Goal: Information Seeking & Learning: Check status

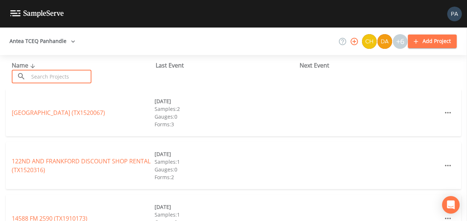
click at [46, 76] on input "text" at bounding box center [60, 77] width 63 height 14
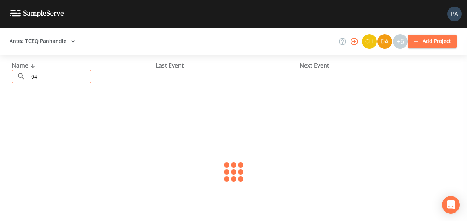
type input "0"
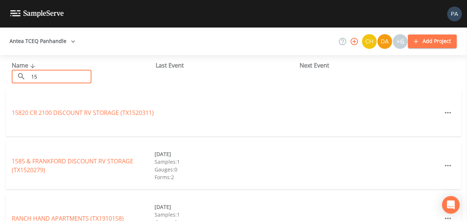
type input "1"
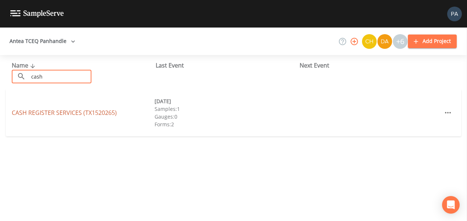
type input "cash"
click at [90, 108] on div "CASH REGISTER SERVICES (TX1520265)" at bounding box center [83, 112] width 143 height 9
click at [92, 112] on link "CASH REGISTER SERVICES (TX1520265)" at bounding box center [64, 113] width 105 height 8
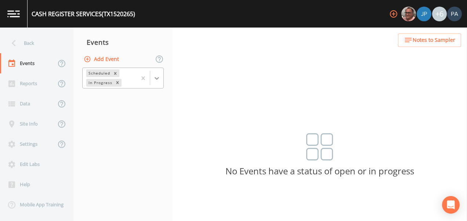
click at [159, 77] on icon at bounding box center [156, 78] width 7 height 7
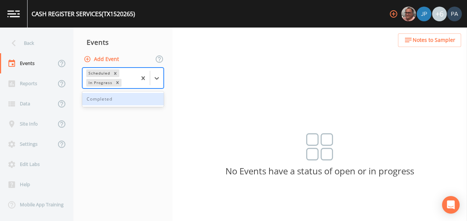
click at [134, 105] on div "Completed" at bounding box center [123, 99] width 82 height 12
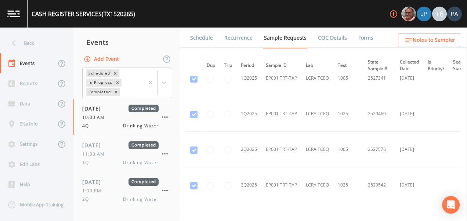
scroll to position [368, 0]
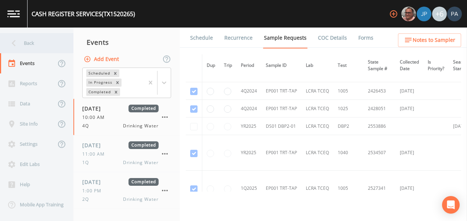
click at [33, 49] on div "Back" at bounding box center [33, 43] width 66 height 20
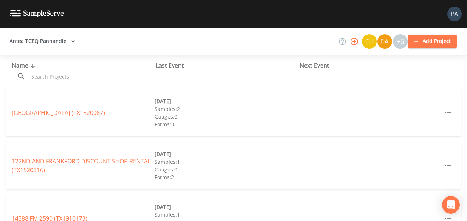
click at [60, 76] on input "text" at bounding box center [60, 77] width 63 height 14
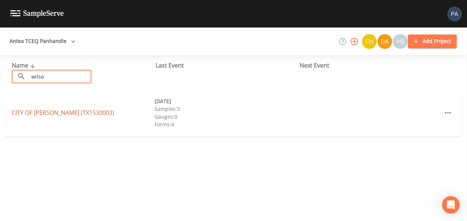
type input "wilso"
click at [88, 112] on link "CITY OF [GEOGRAPHIC_DATA] (TX1530003)" at bounding box center [63, 113] width 103 height 8
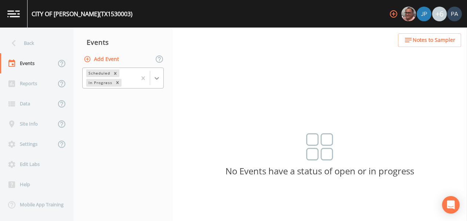
click at [160, 78] on icon at bounding box center [156, 78] width 7 height 7
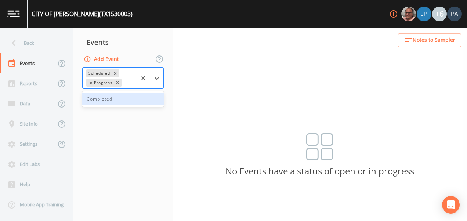
click at [143, 99] on div "Completed" at bounding box center [123, 99] width 82 height 12
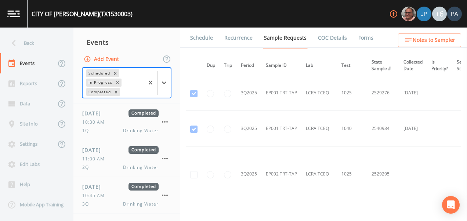
scroll to position [1617, 0]
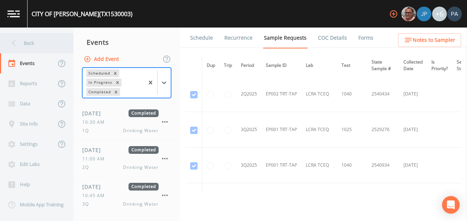
click at [26, 40] on div "Back" at bounding box center [33, 43] width 66 height 20
